Goal: Information Seeking & Learning: Learn about a topic

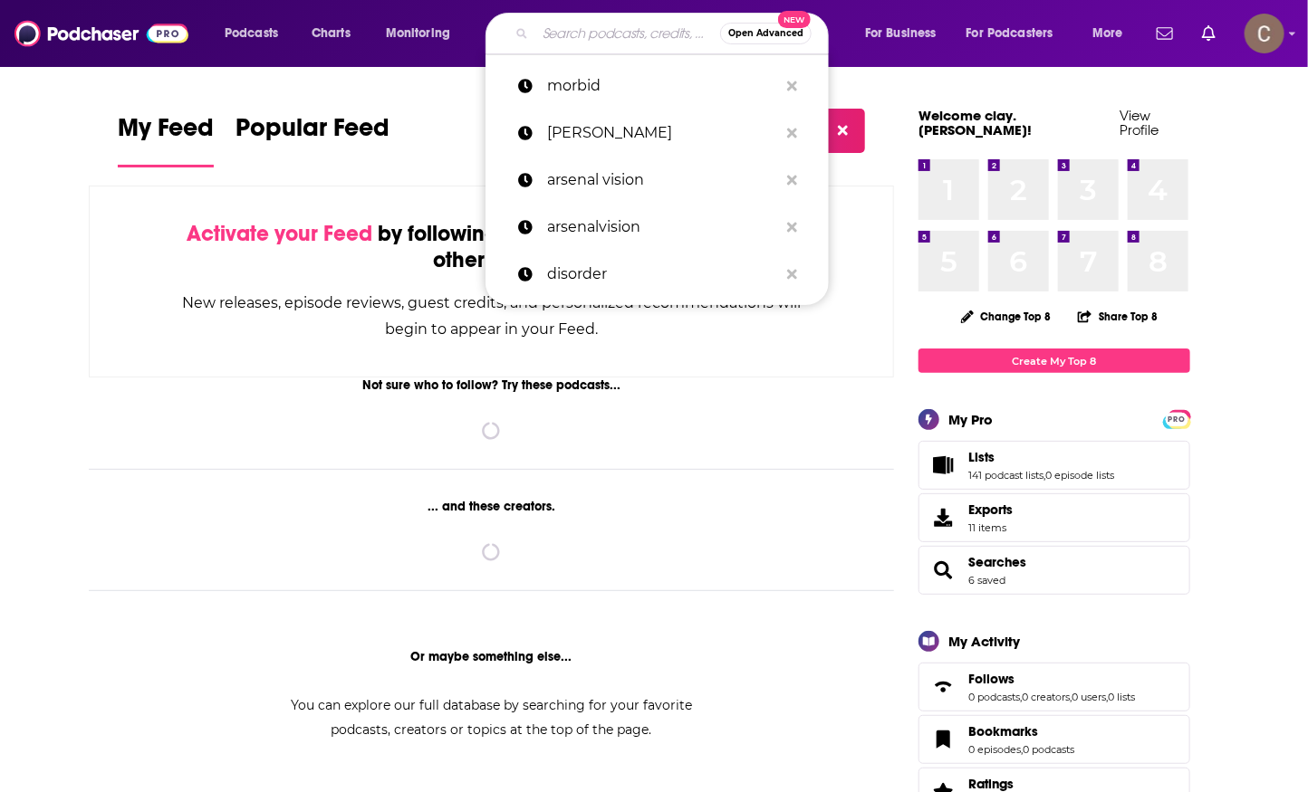
click at [607, 38] on input "Search podcasts, credits, & more..." at bounding box center [627, 33] width 185 height 29
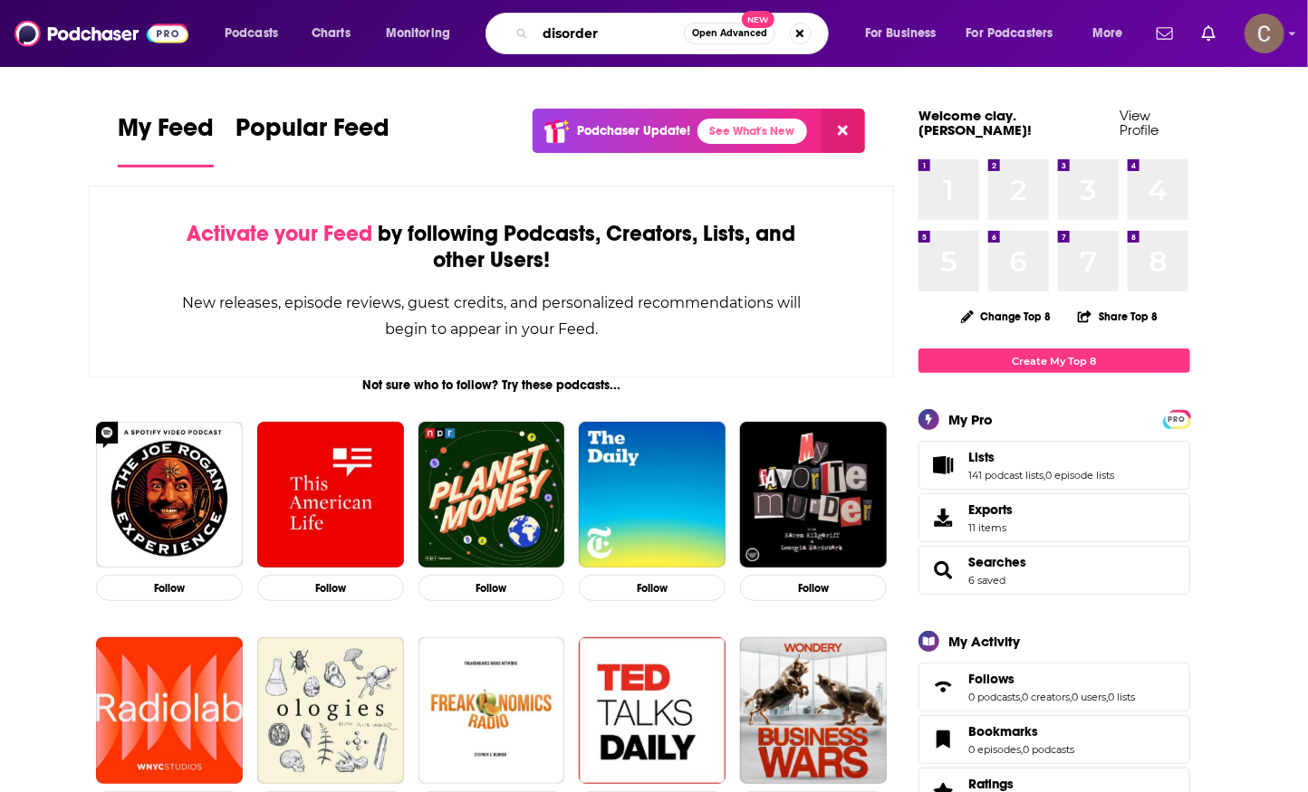
type input "disorder"
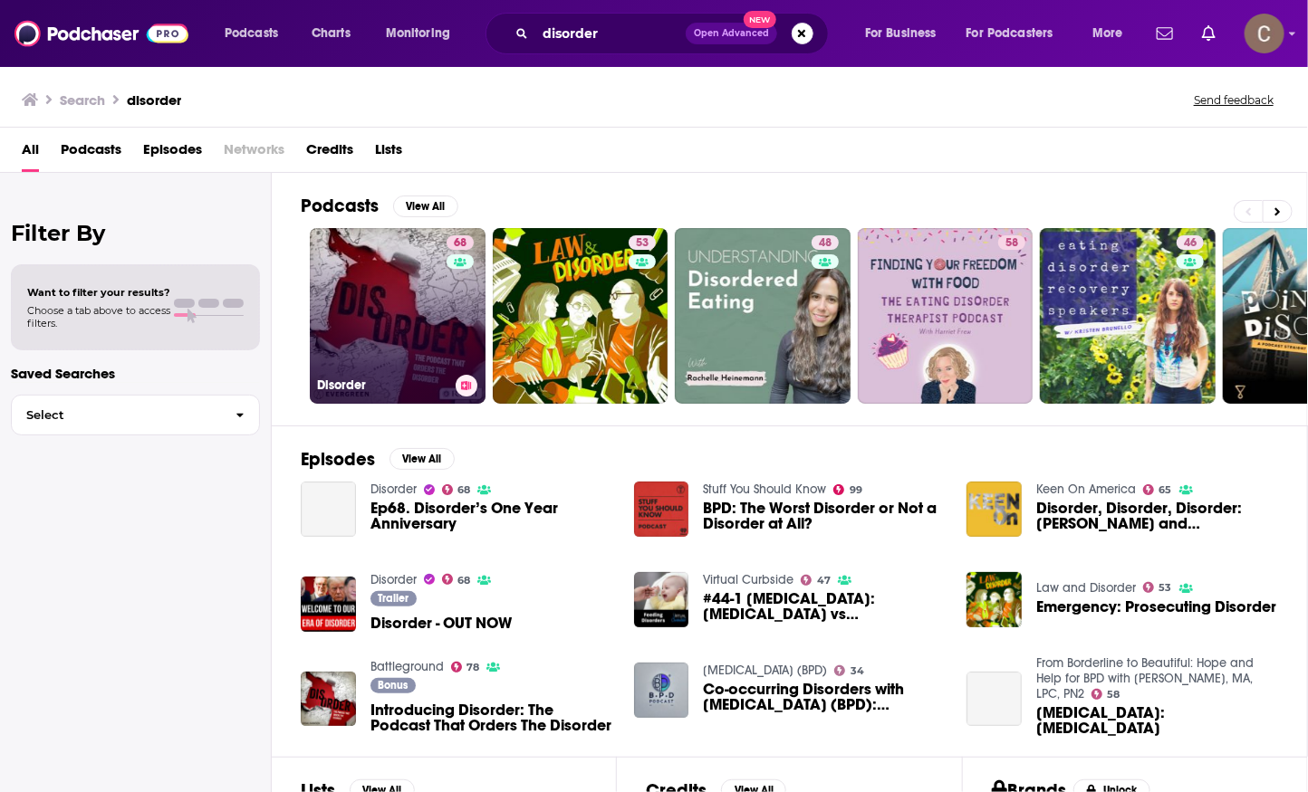
click at [361, 295] on link "68 Disorder" at bounding box center [398, 316] width 176 height 176
